Goal: Task Accomplishment & Management: Use online tool/utility

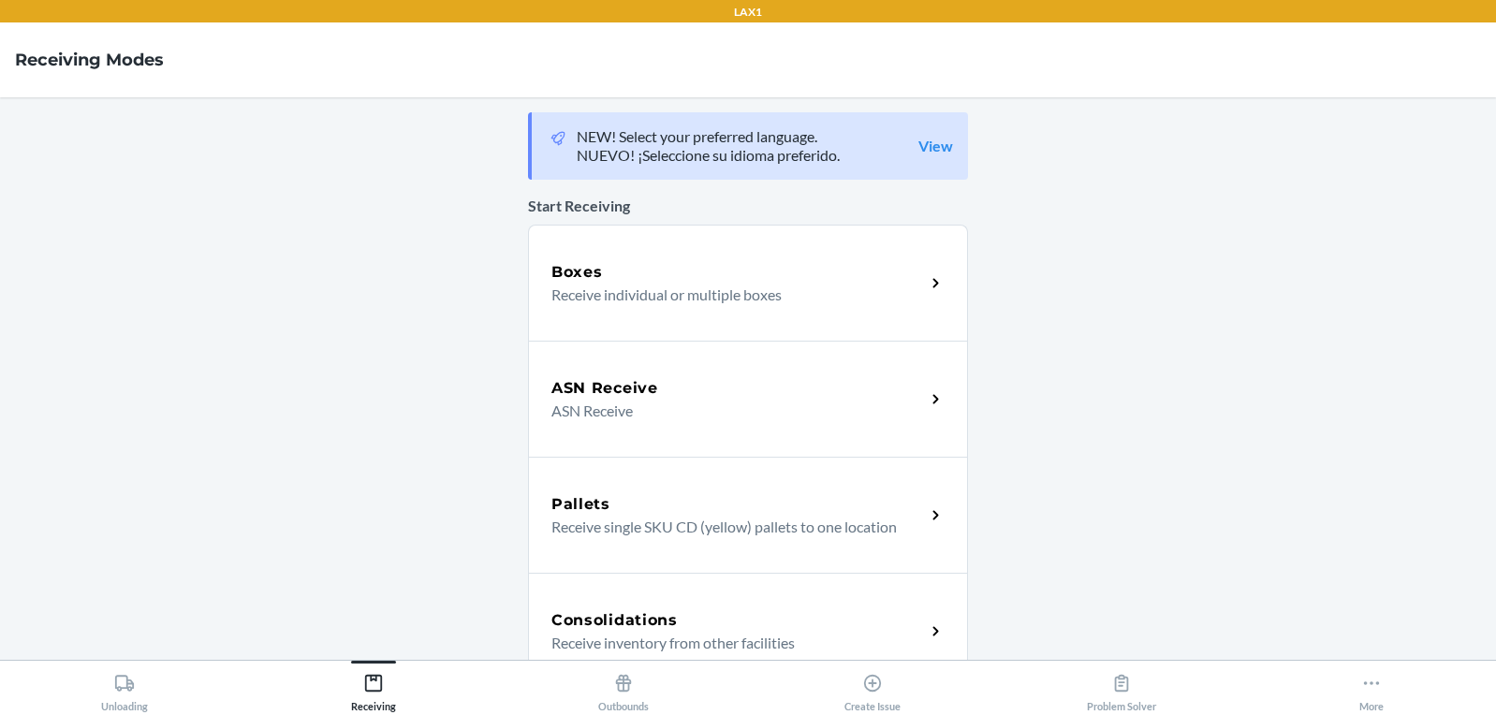
click at [676, 288] on p "Receive individual or multiple boxes" at bounding box center [731, 295] width 359 height 22
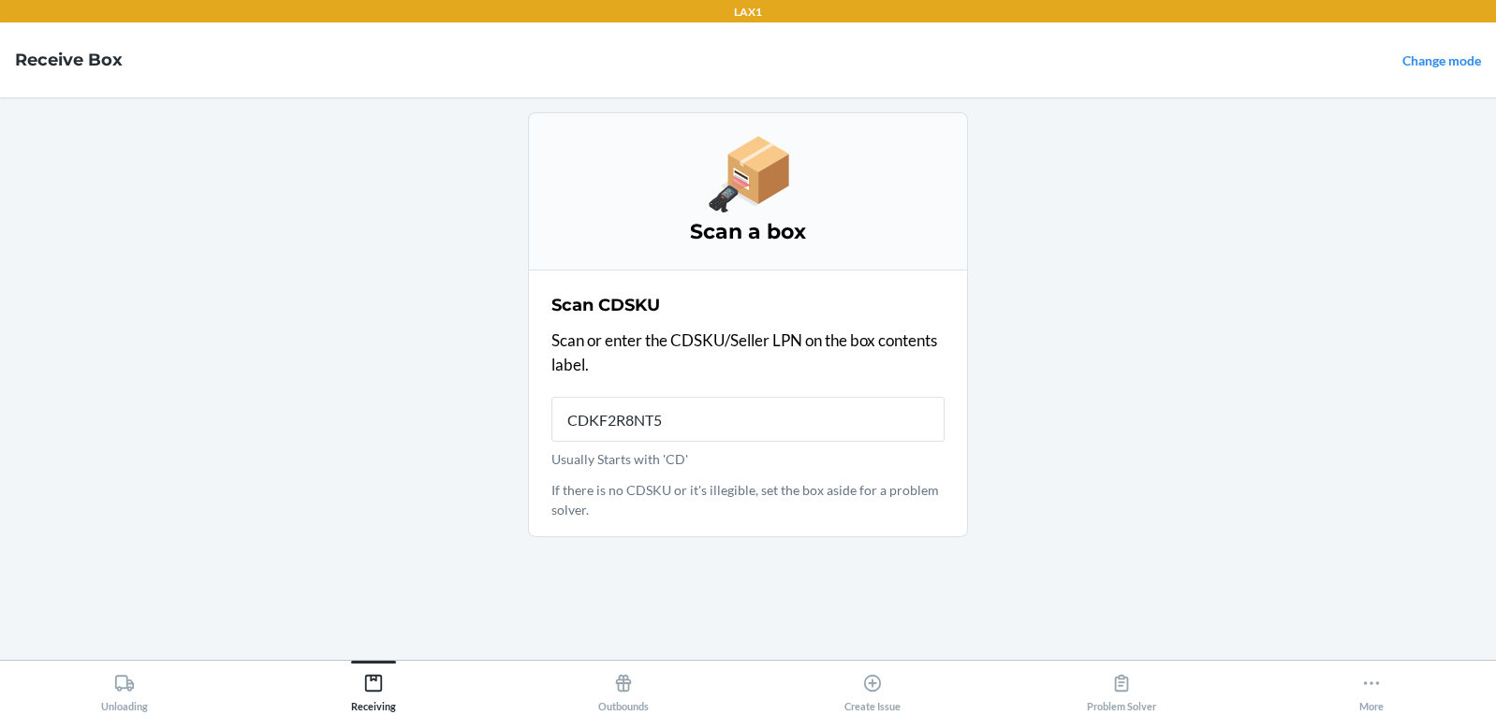
type input "CDKF2R8NT5C"
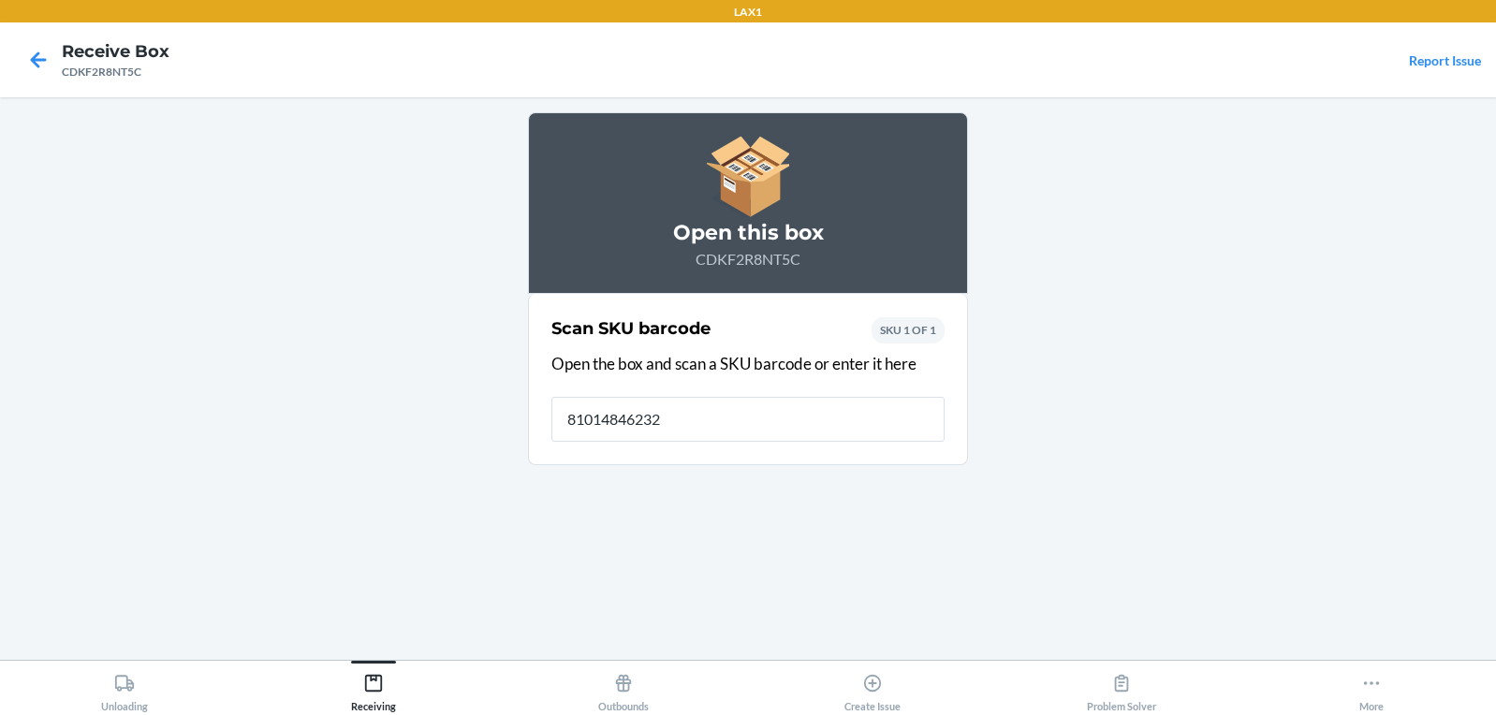
type input "810148462321"
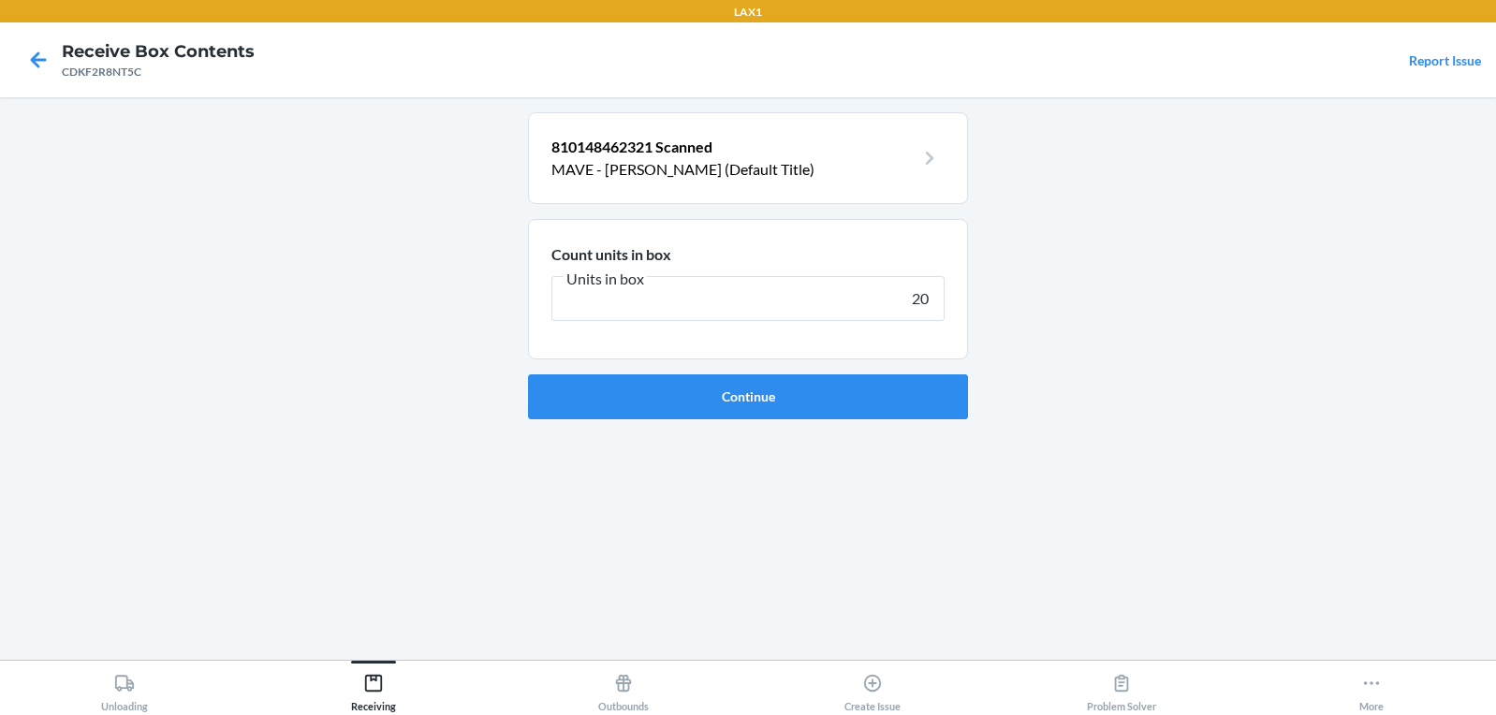
type input "200"
click button "Continue" at bounding box center [748, 397] width 440 height 45
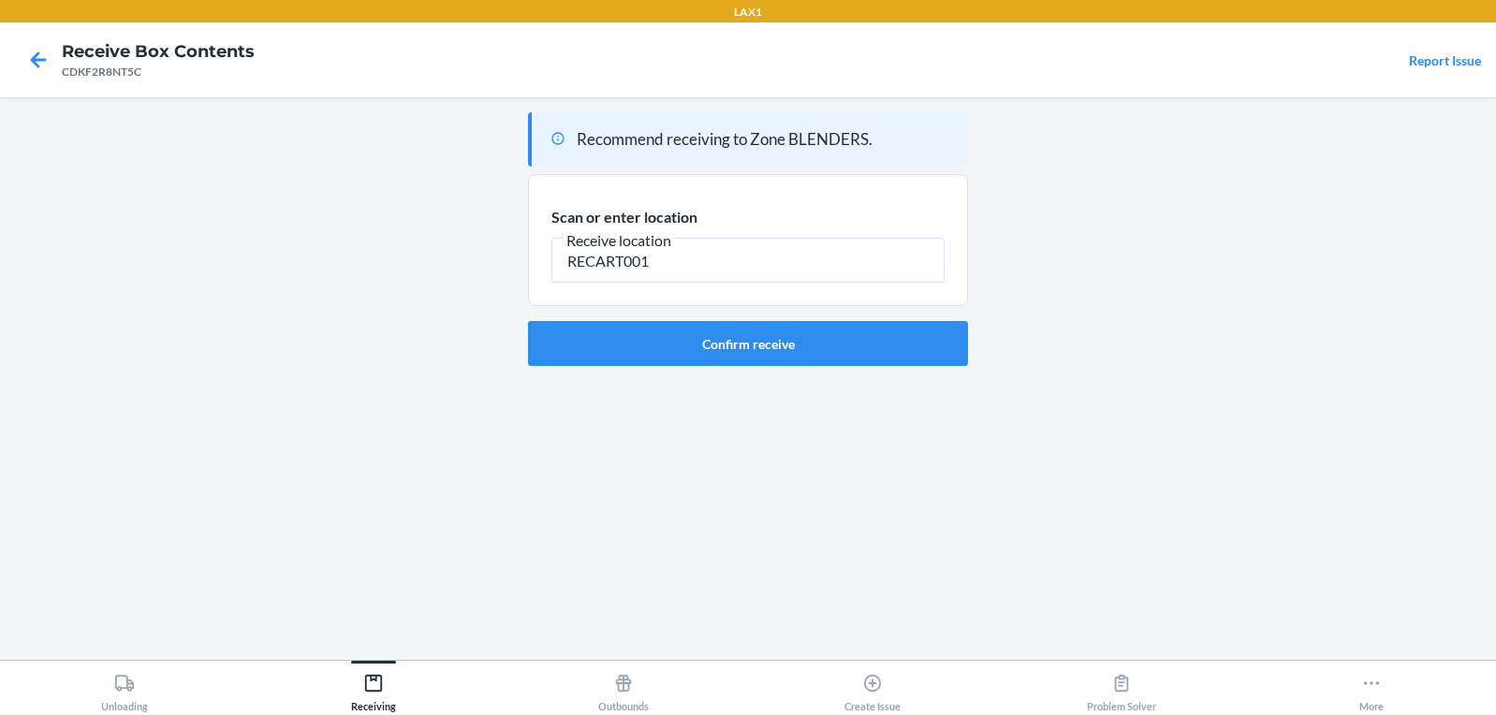
type input "RECART001"
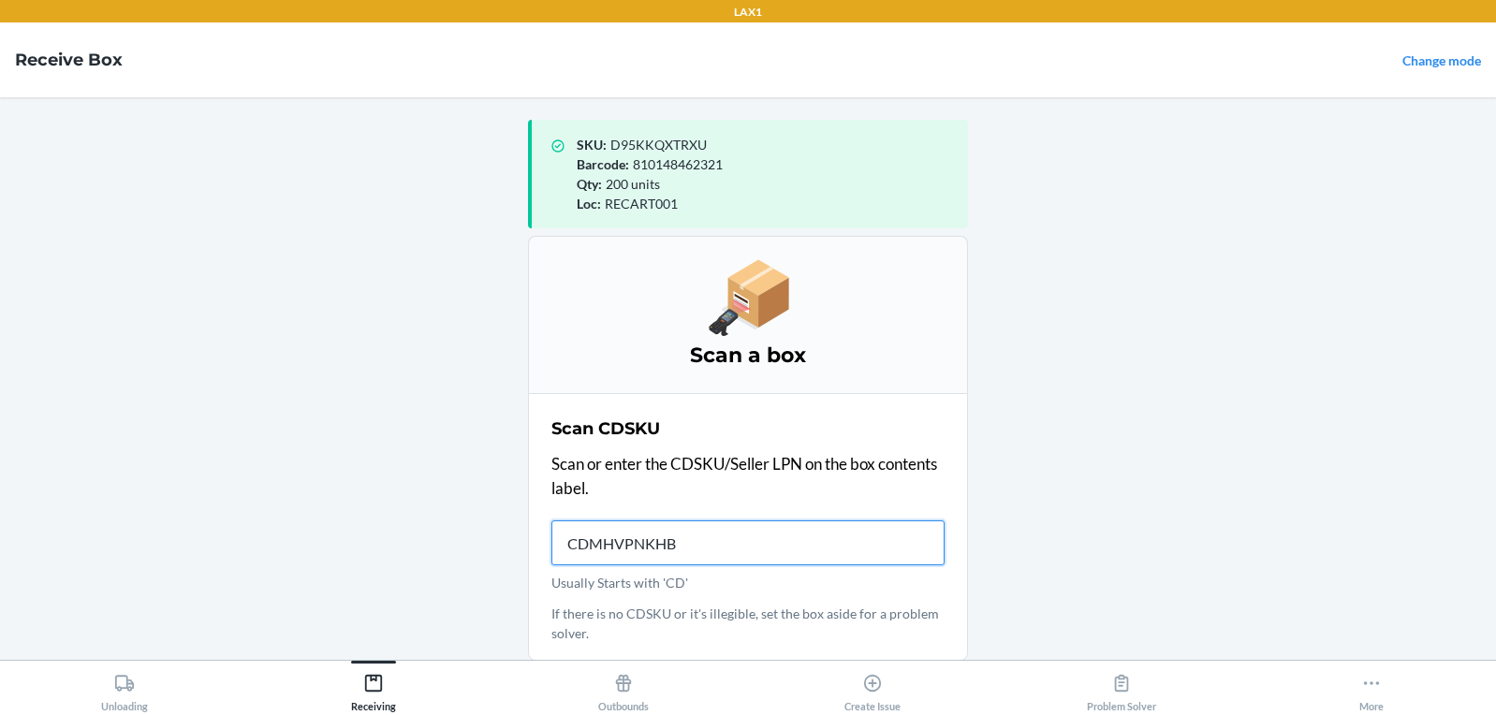
type input "CDMHVPNKHBR"
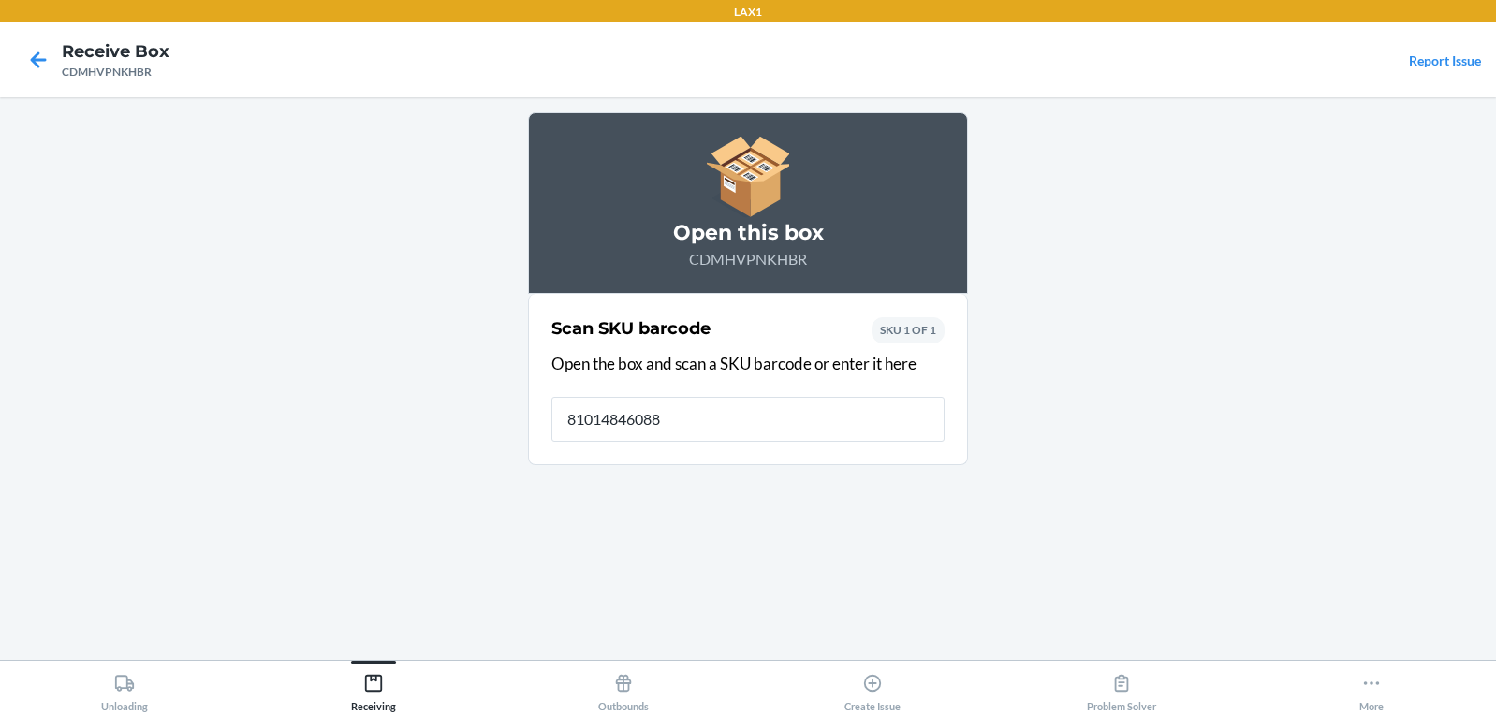
type input "810148460884"
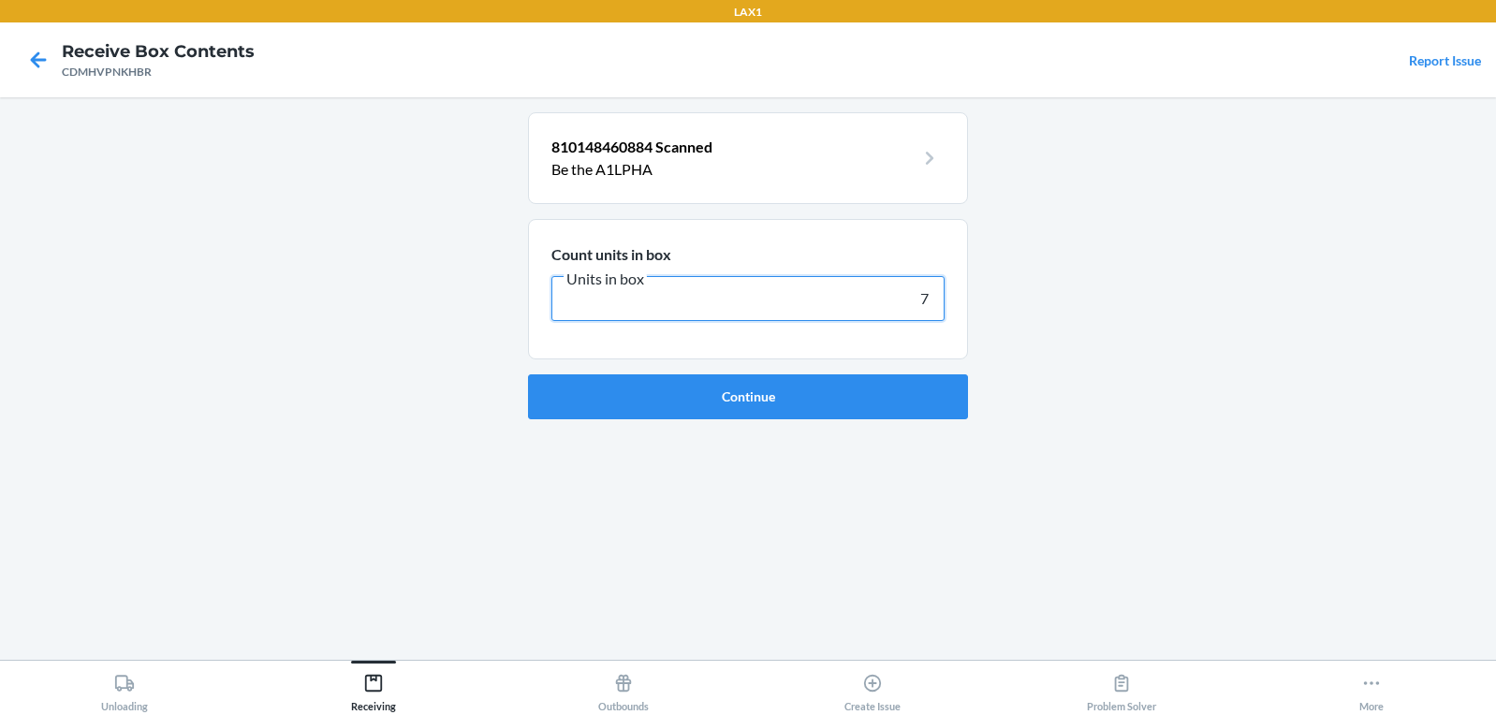
type input "76"
click button "Continue" at bounding box center [748, 397] width 440 height 45
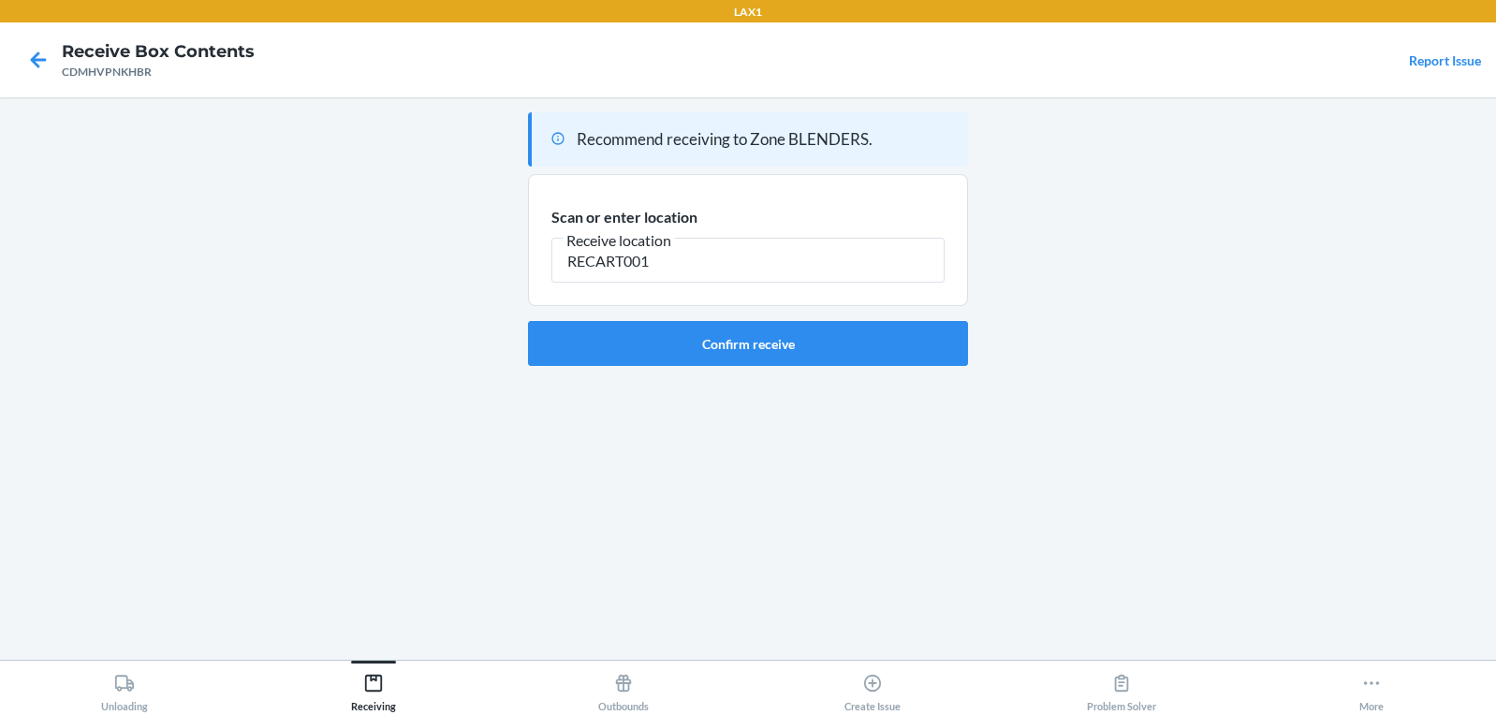
type input "RECART001"
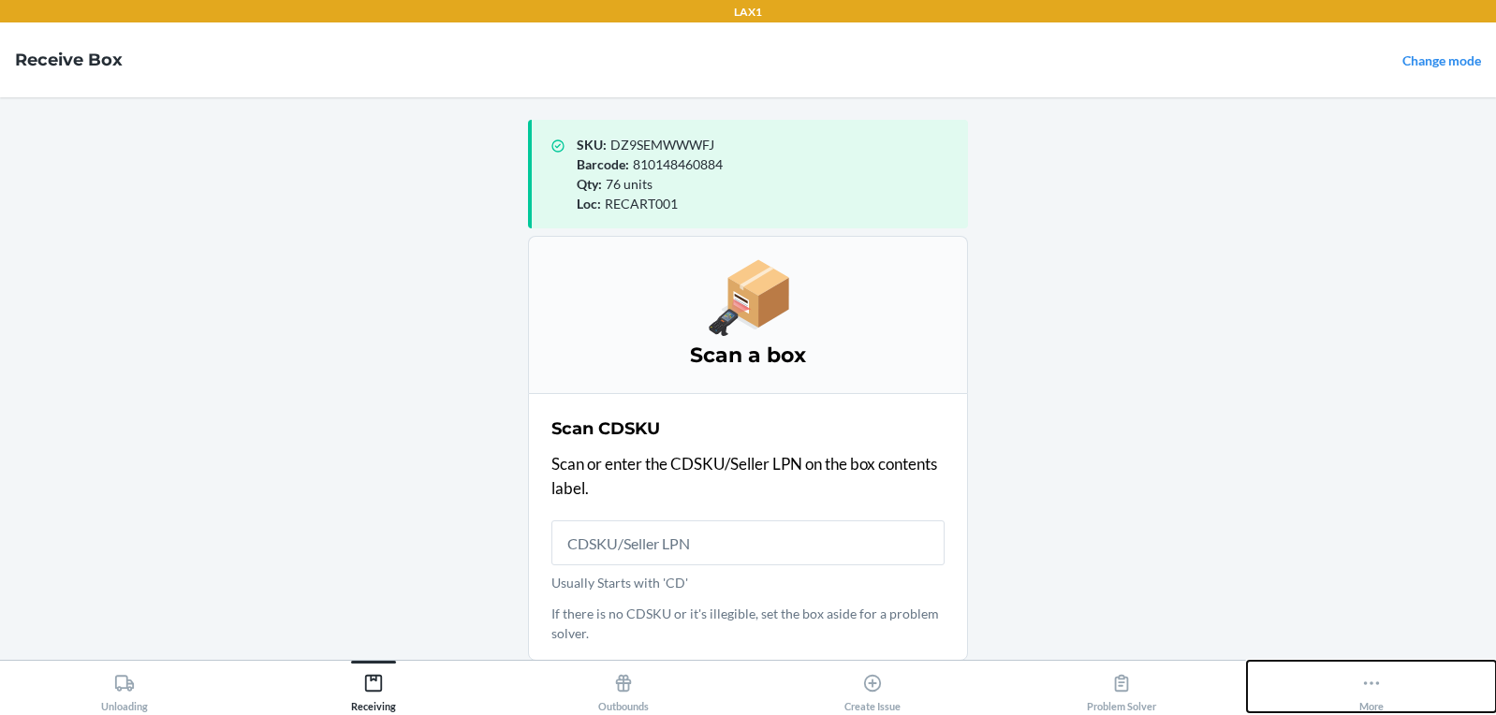
click at [1372, 684] on icon at bounding box center [1372, 684] width 16 height 4
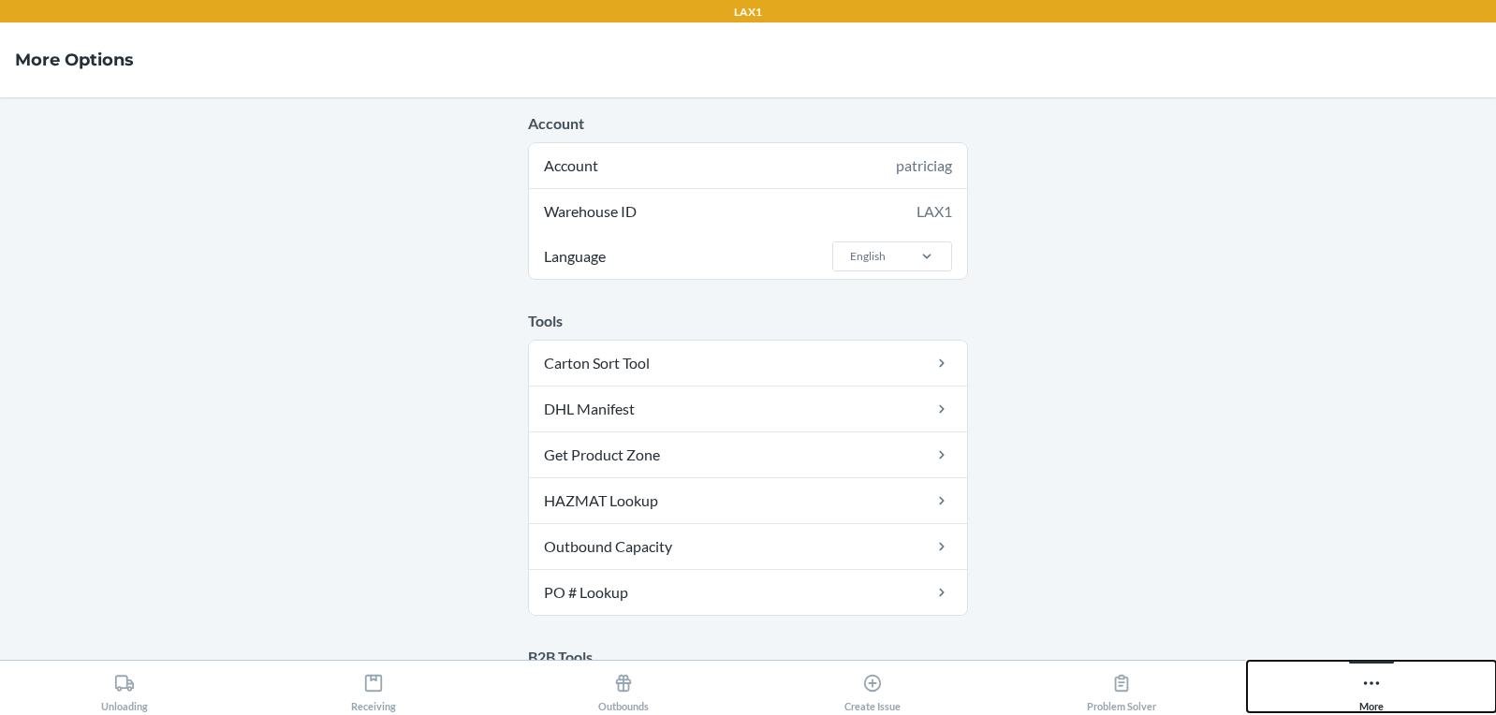
scroll to position [1084, 0]
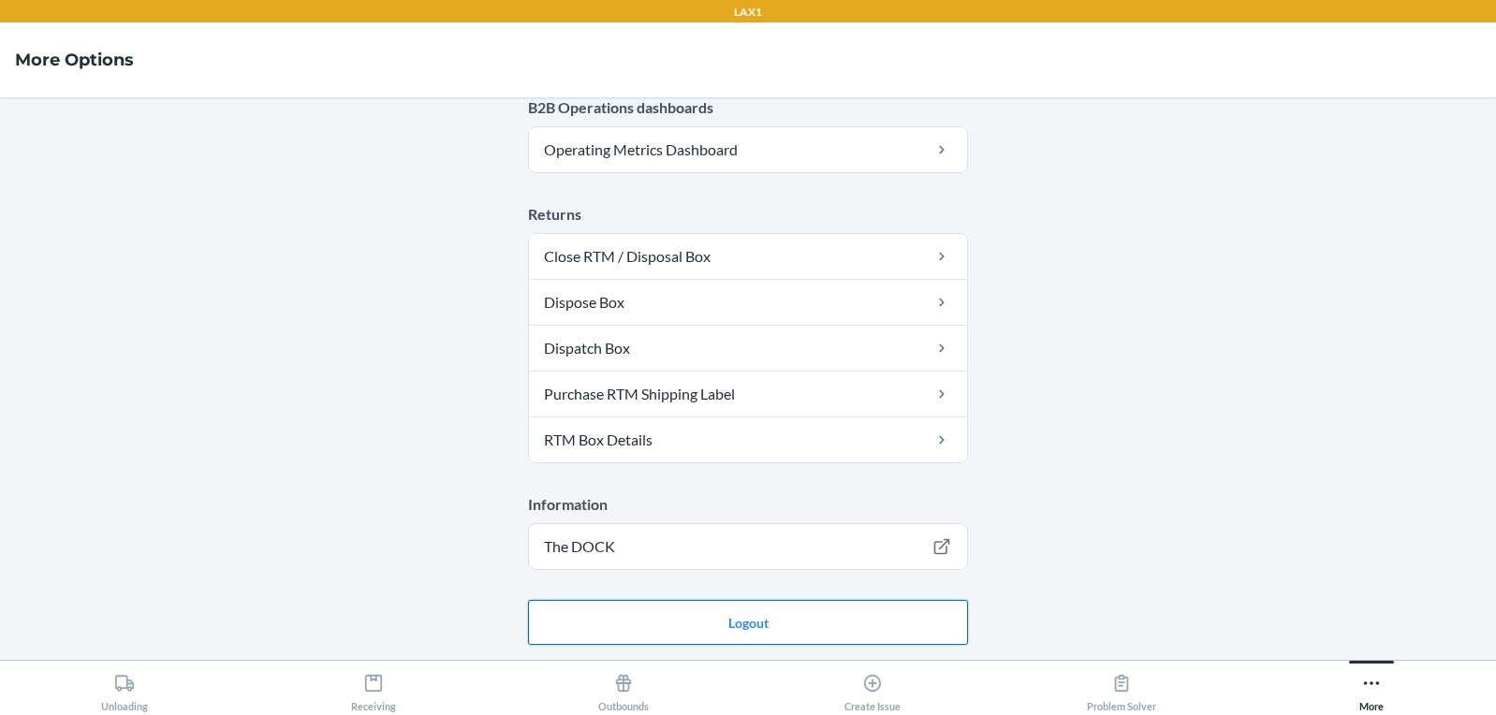
click at [799, 616] on button "Logout" at bounding box center [748, 622] width 440 height 45
